Goal: Task Accomplishment & Management: Use online tool/utility

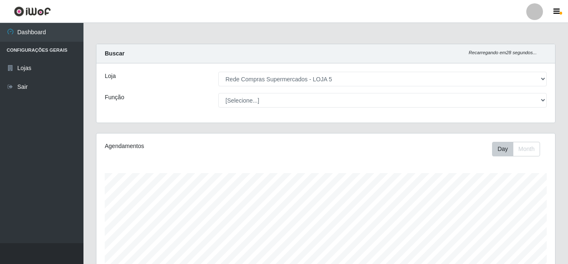
select select "397"
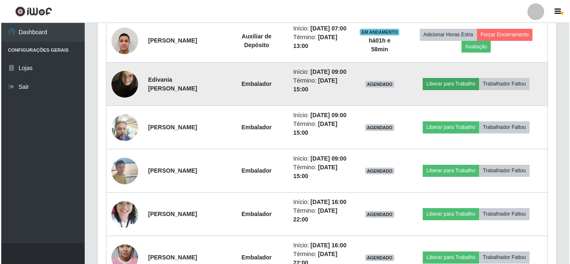
scroll to position [476, 0]
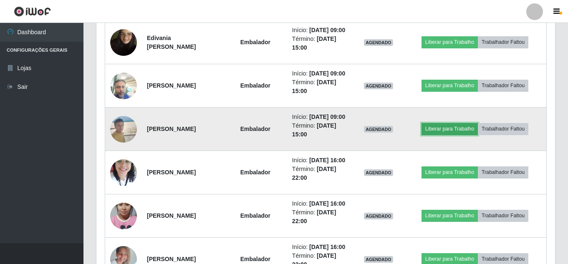
click at [441, 135] on button "Liberar para Trabalho" at bounding box center [450, 129] width 56 height 12
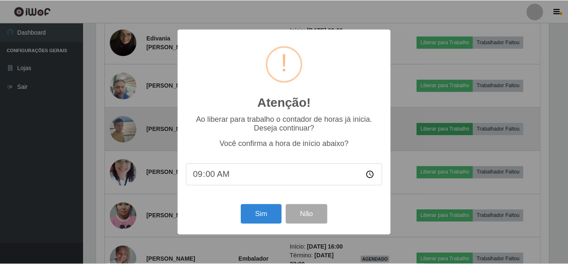
scroll to position [173, 455]
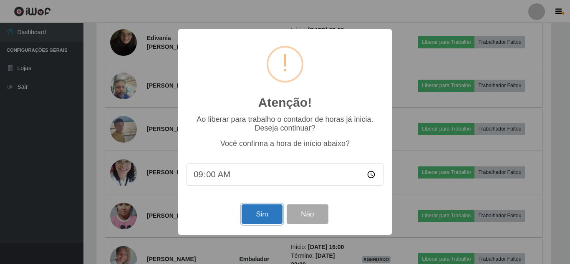
click at [264, 213] on button "Sim" at bounding box center [262, 215] width 41 height 20
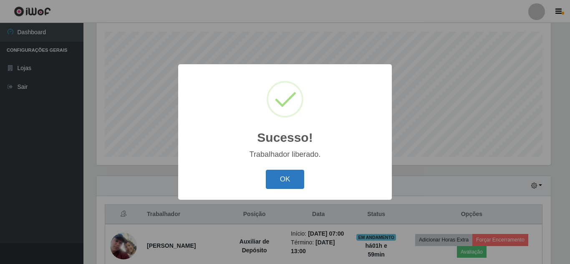
click at [291, 177] on button "OK" at bounding box center [285, 180] width 39 height 20
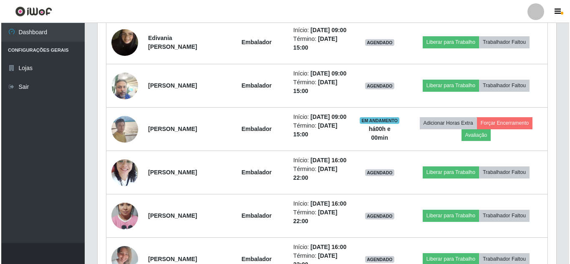
scroll to position [434, 0]
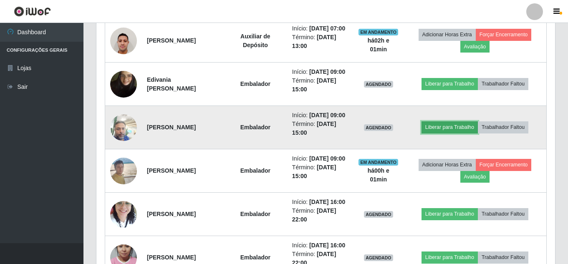
click at [452, 133] on button "Liberar para Trabalho" at bounding box center [450, 128] width 56 height 12
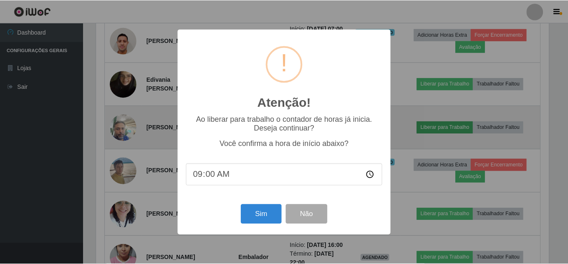
scroll to position [173, 455]
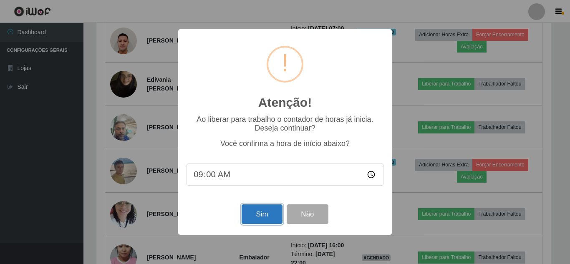
click at [266, 210] on button "Sim" at bounding box center [262, 215] width 41 height 20
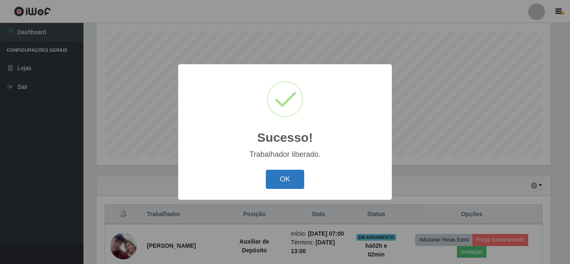
click at [284, 179] on button "OK" at bounding box center [285, 180] width 39 height 20
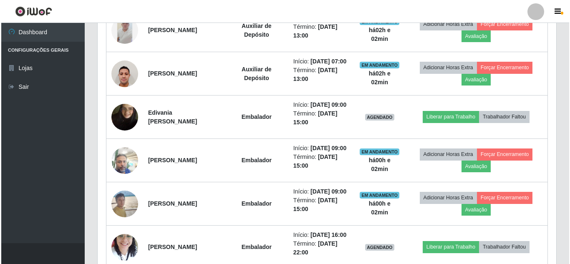
scroll to position [434, 0]
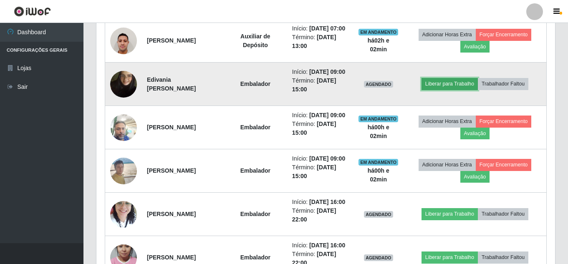
click at [462, 90] on button "Liberar para Trabalho" at bounding box center [450, 84] width 56 height 12
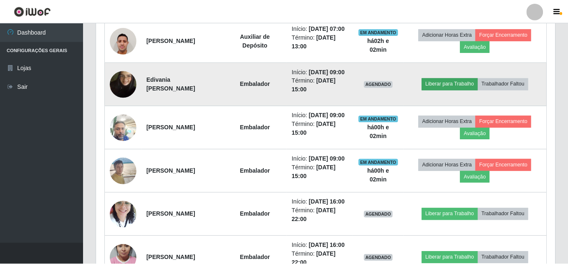
scroll to position [173, 455]
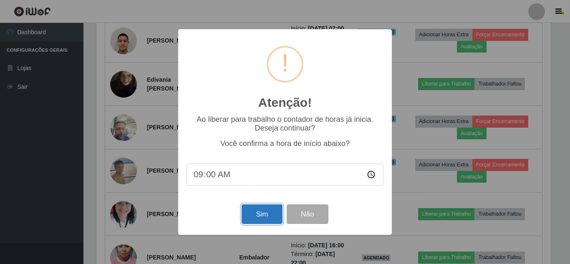
click at [263, 210] on button "Sim" at bounding box center [262, 215] width 41 height 20
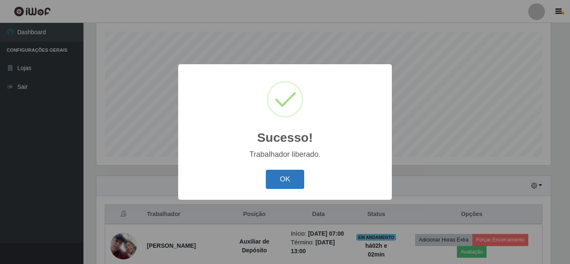
click at [279, 177] on button "OK" at bounding box center [285, 180] width 39 height 20
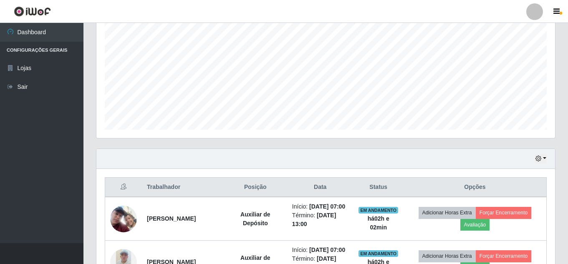
scroll to position [225, 0]
